Goal: Task Accomplishment & Management: Manage account settings

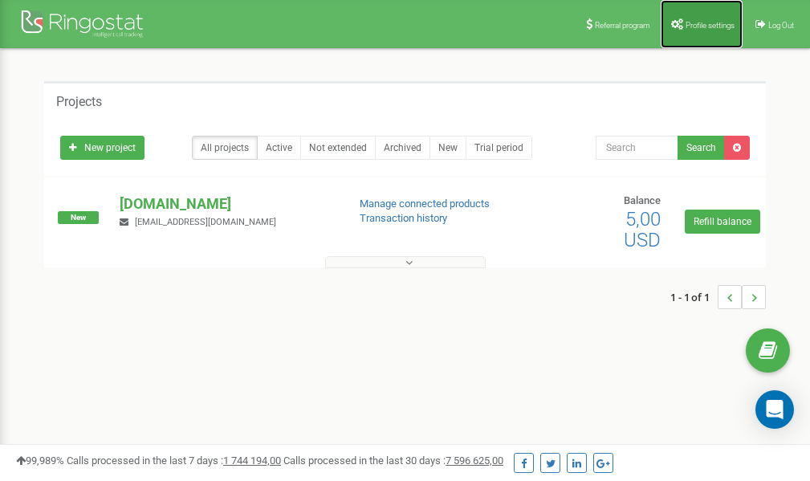
click at [710, 22] on span "Profile settings" at bounding box center [709, 25] width 49 height 9
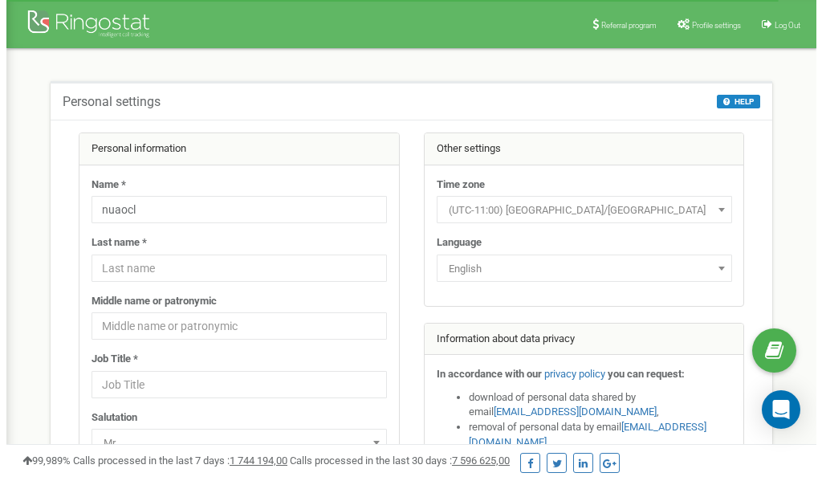
scroll to position [80, 0]
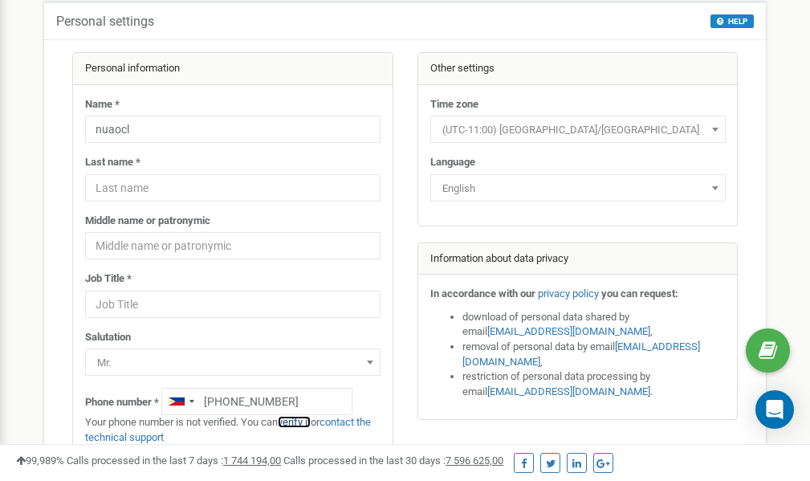
click at [300, 423] on link "verify it" at bounding box center [294, 422] width 33 height 12
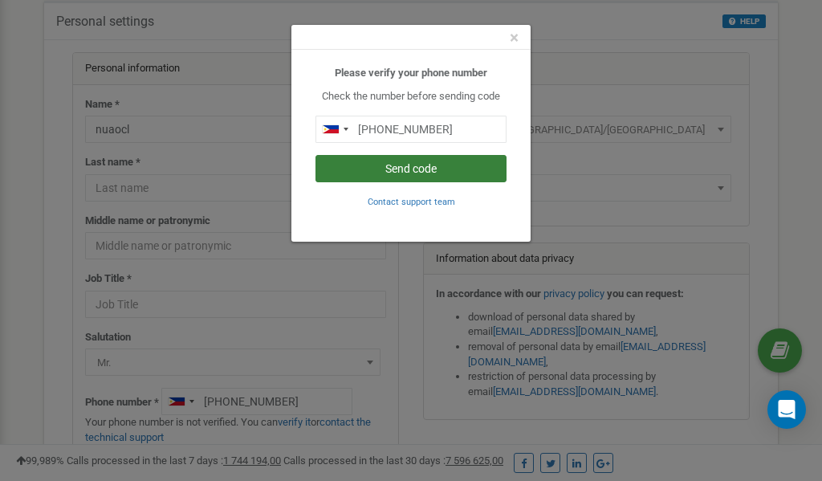
click at [416, 166] on button "Send code" at bounding box center [410, 168] width 191 height 27
